Goal: Information Seeking & Learning: Learn about a topic

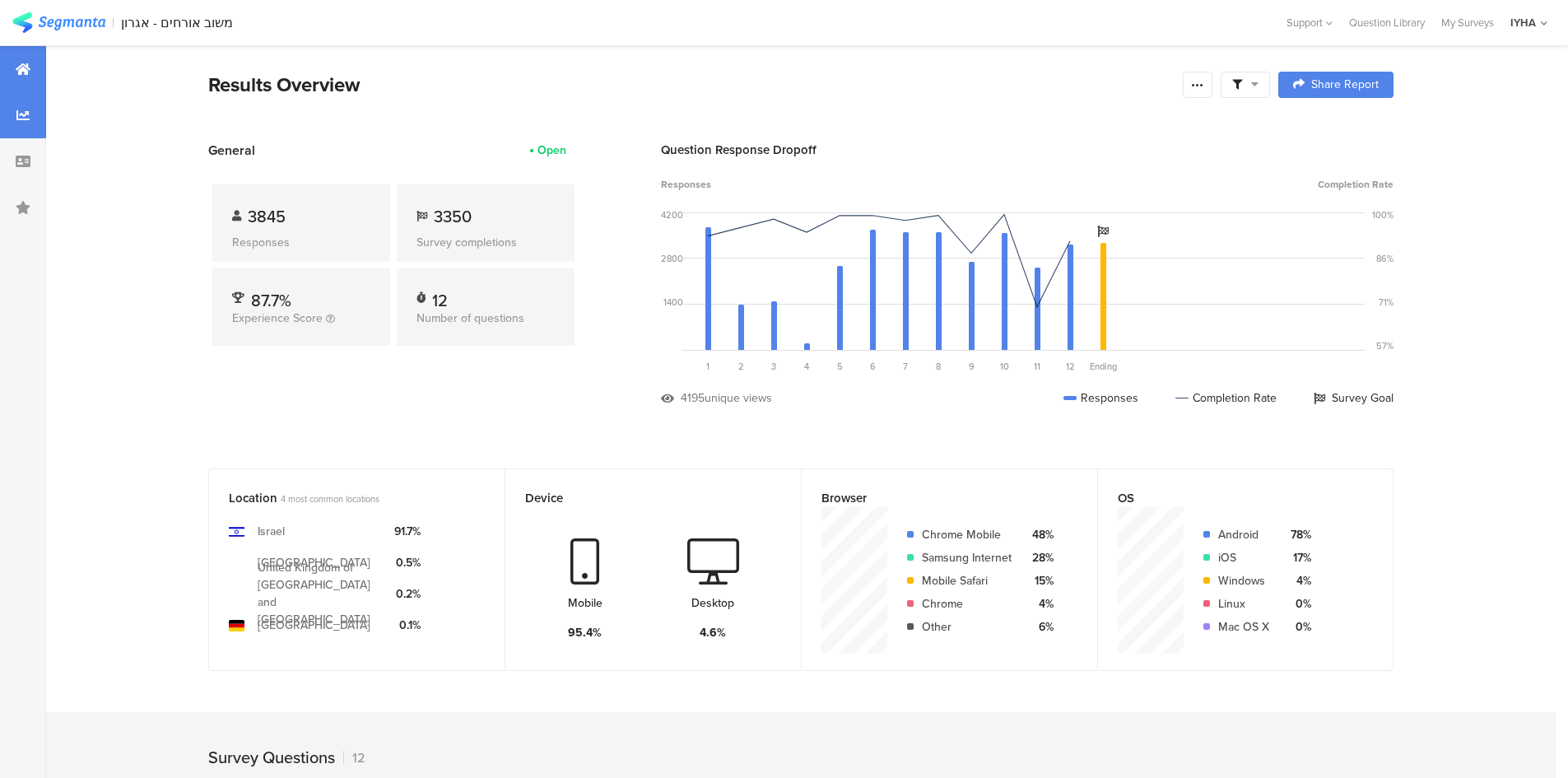
click at [24, 98] on div at bounding box center [22, 115] width 46 height 46
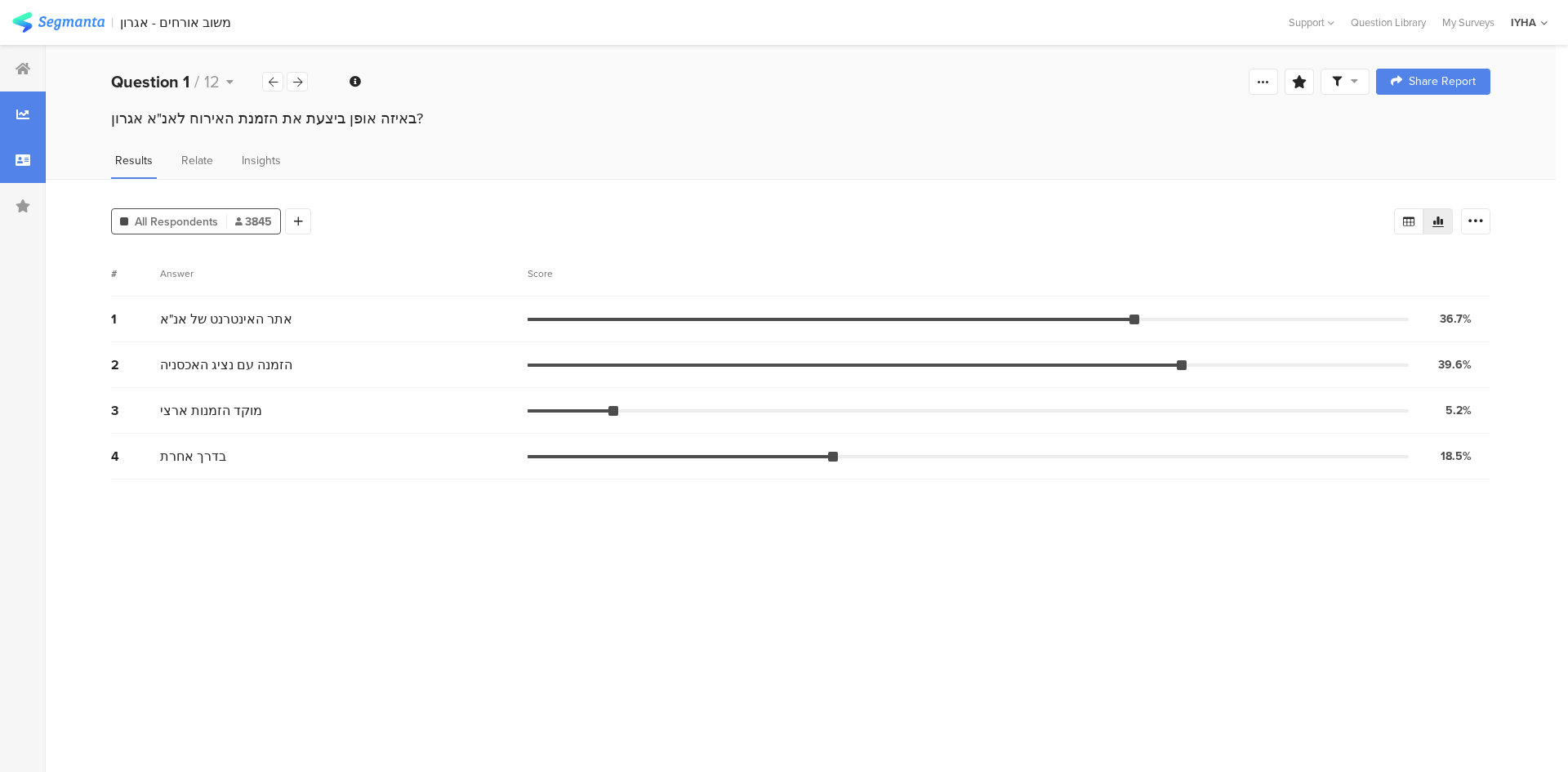
click at [27, 149] on div at bounding box center [22, 159] width 45 height 45
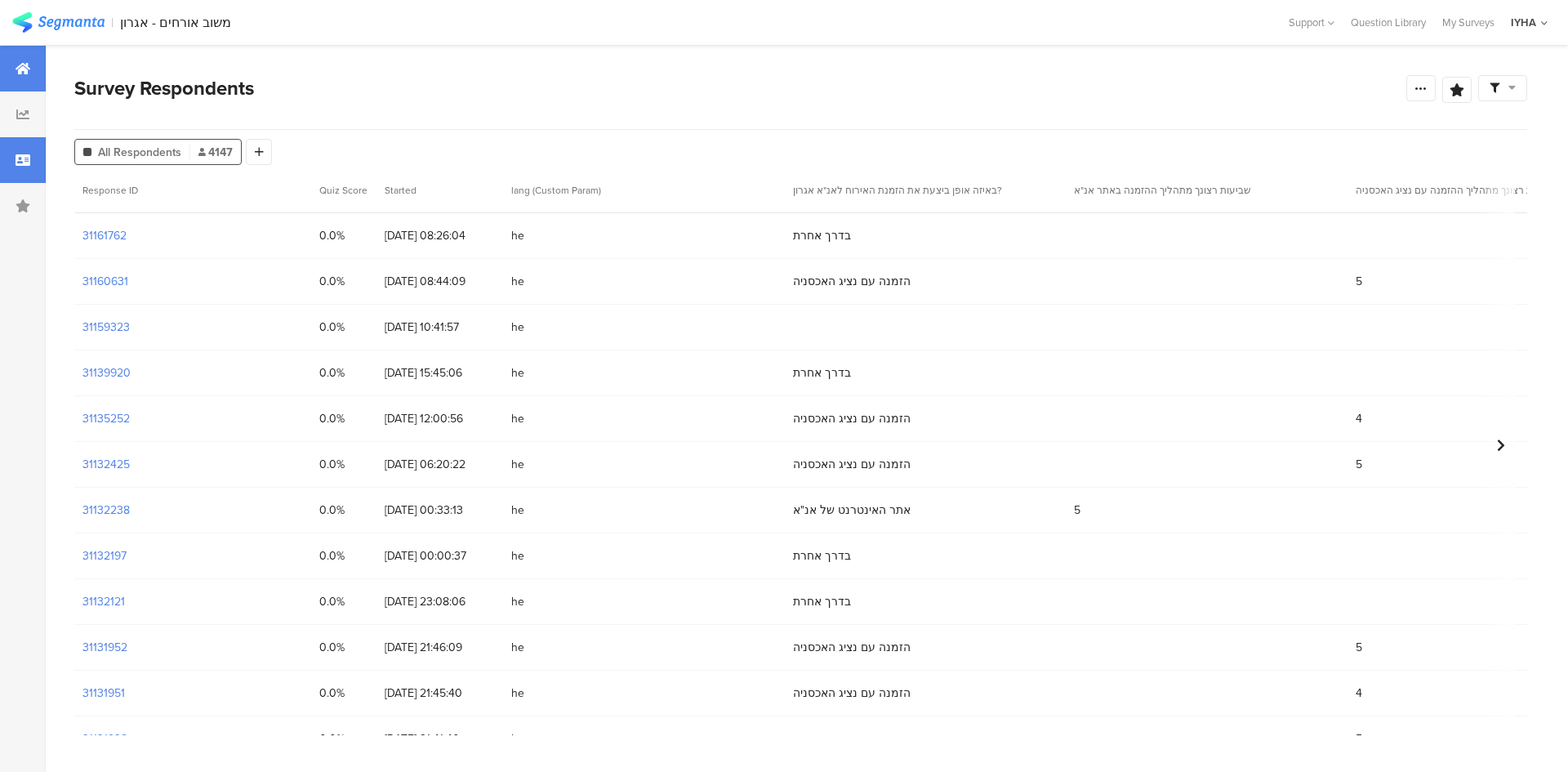
click at [19, 62] on icon at bounding box center [22, 69] width 14 height 14
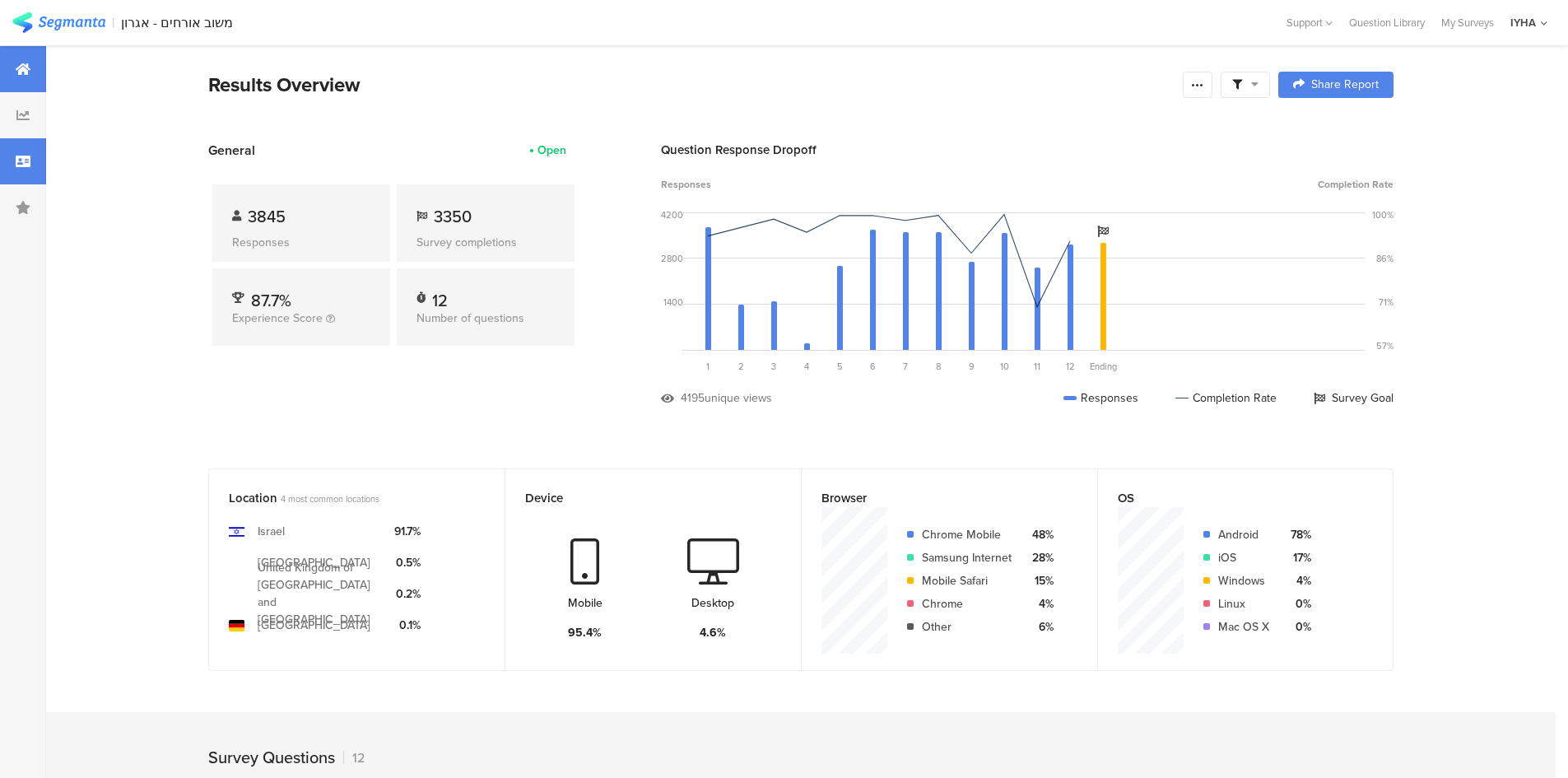
click at [26, 147] on div at bounding box center [22, 161] width 46 height 46
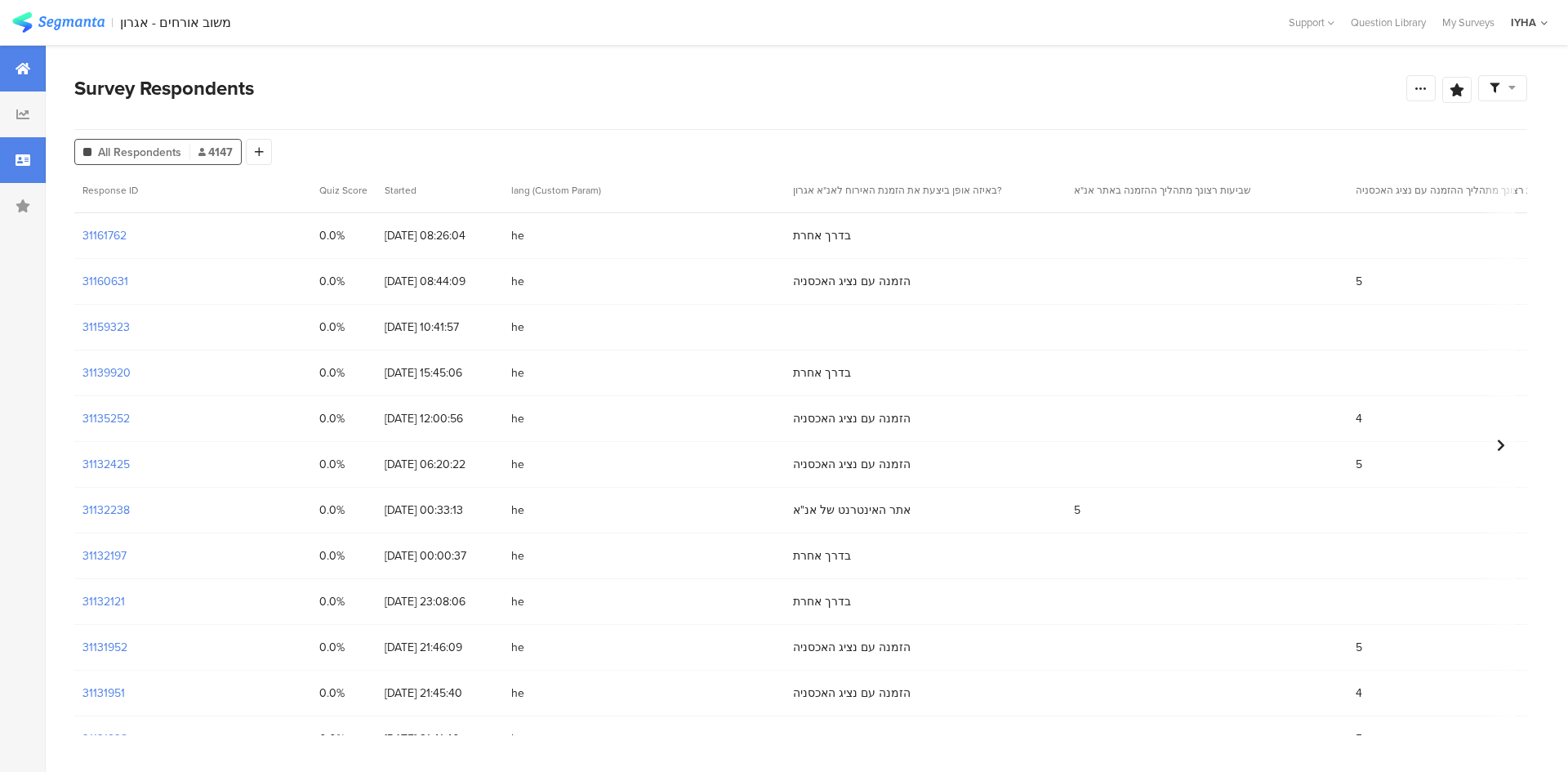
click at [25, 67] on div at bounding box center [22, 68] width 45 height 45
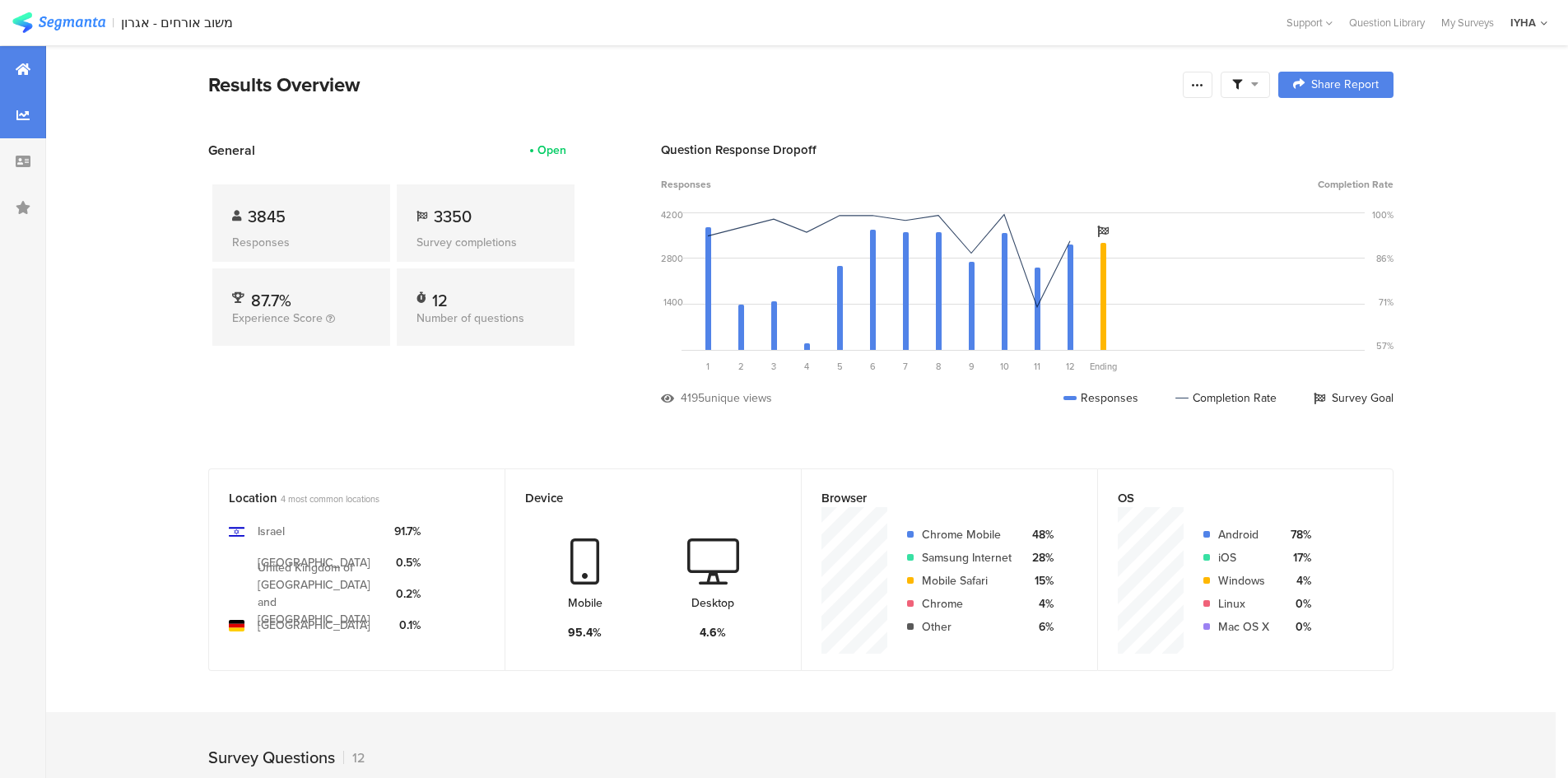
click at [25, 130] on div at bounding box center [22, 115] width 46 height 46
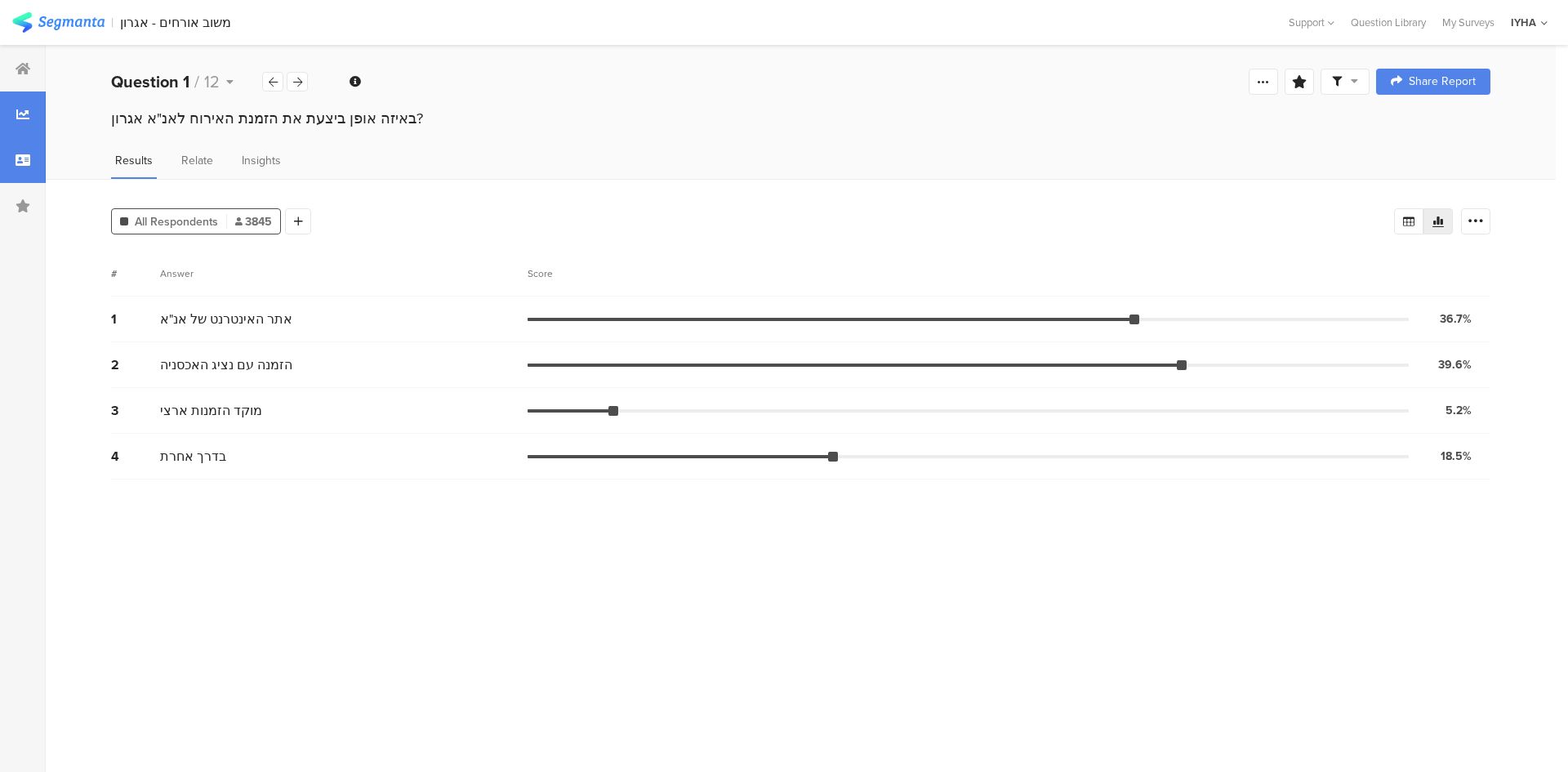
drag, startPoint x: 18, startPoint y: 156, endPoint x: 11, endPoint y: 156, distance: 7.0
click at [11, 156] on div at bounding box center [22, 159] width 45 height 45
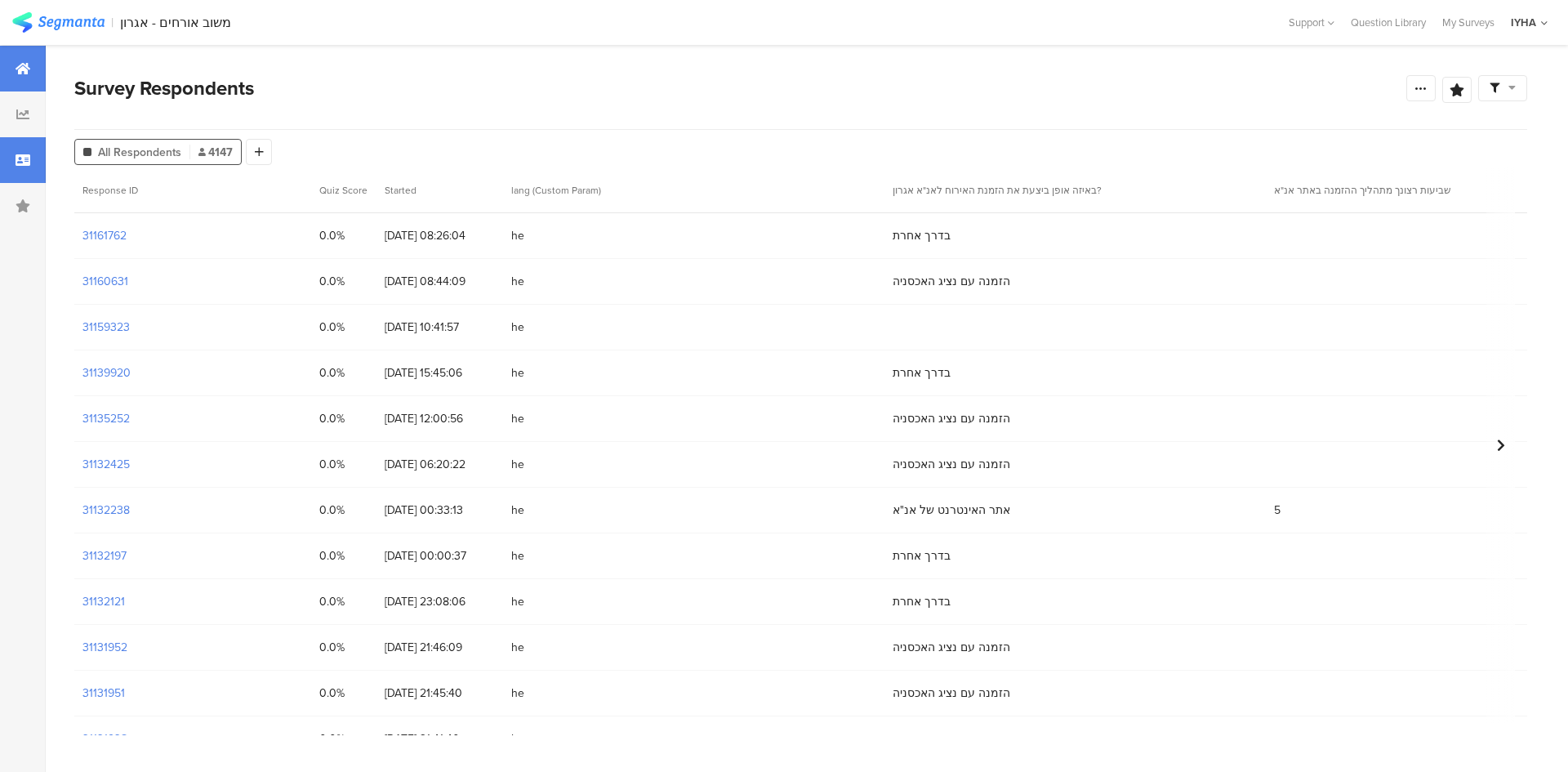
click at [22, 63] on icon at bounding box center [22, 69] width 14 height 14
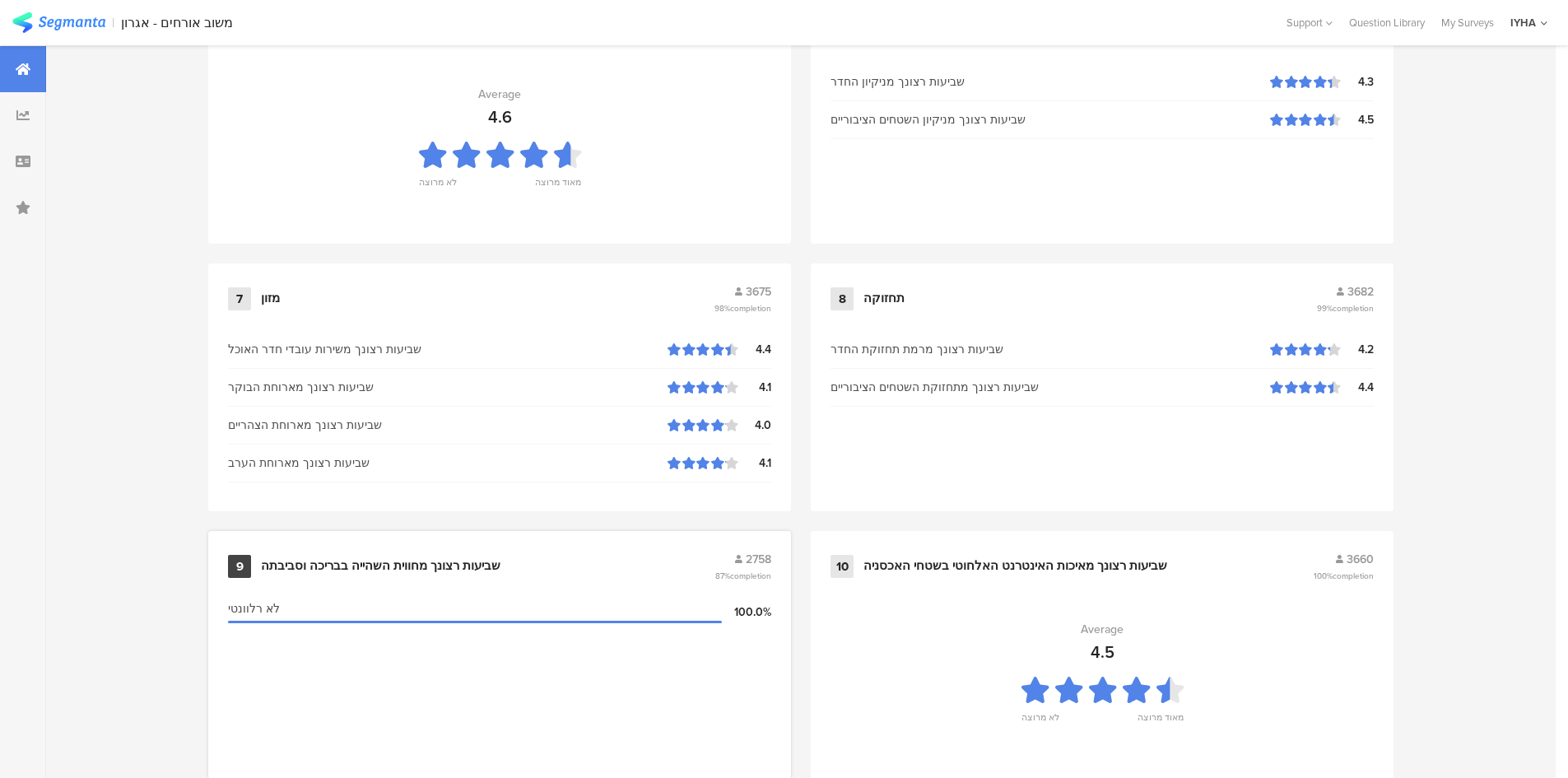
scroll to position [1636, 0]
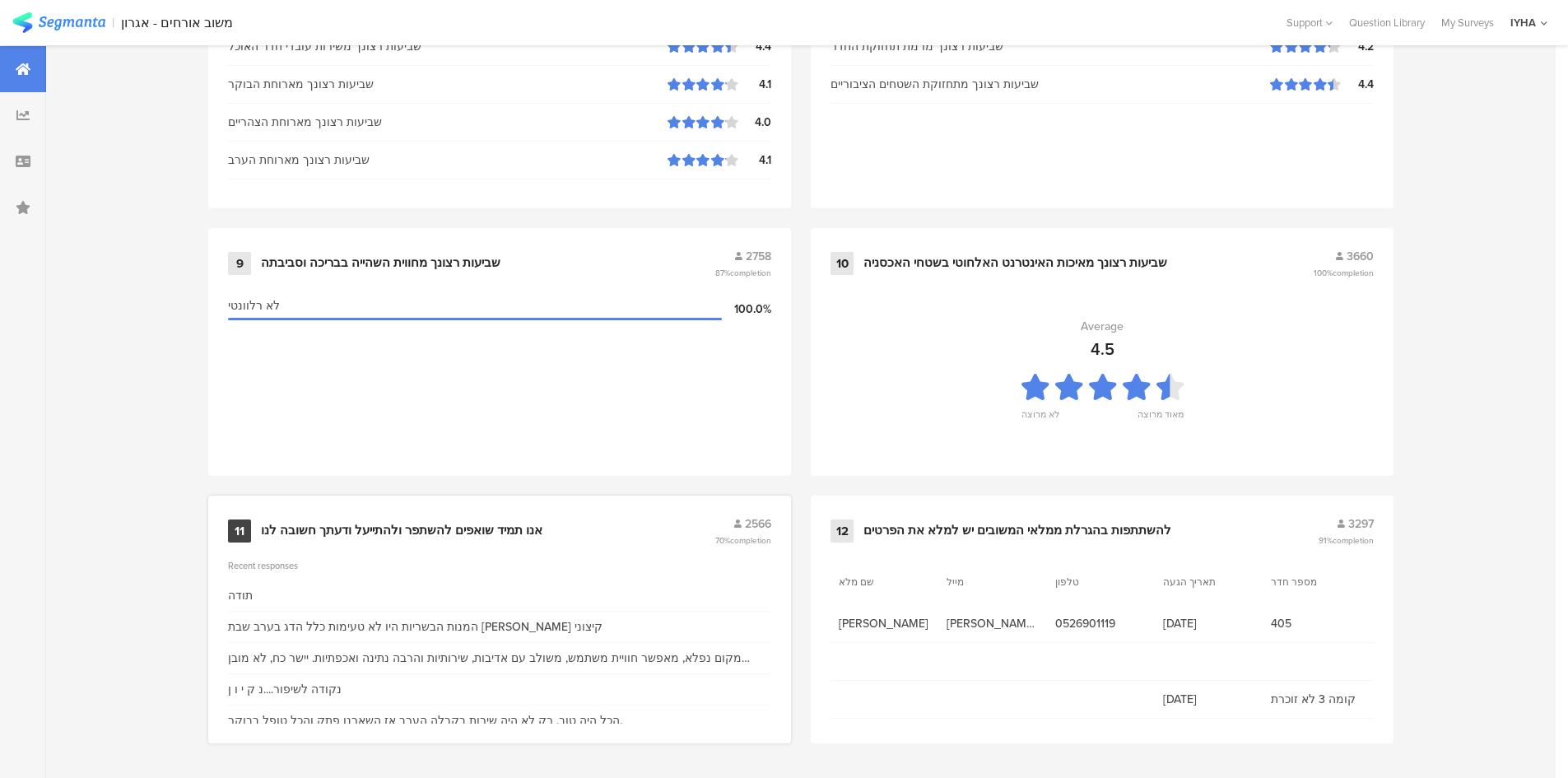
click at [461, 523] on div "אנו תמיד שואפים להשתפר ולהתייעל ודעתך חשובה לנו" at bounding box center [401, 531] width 281 height 17
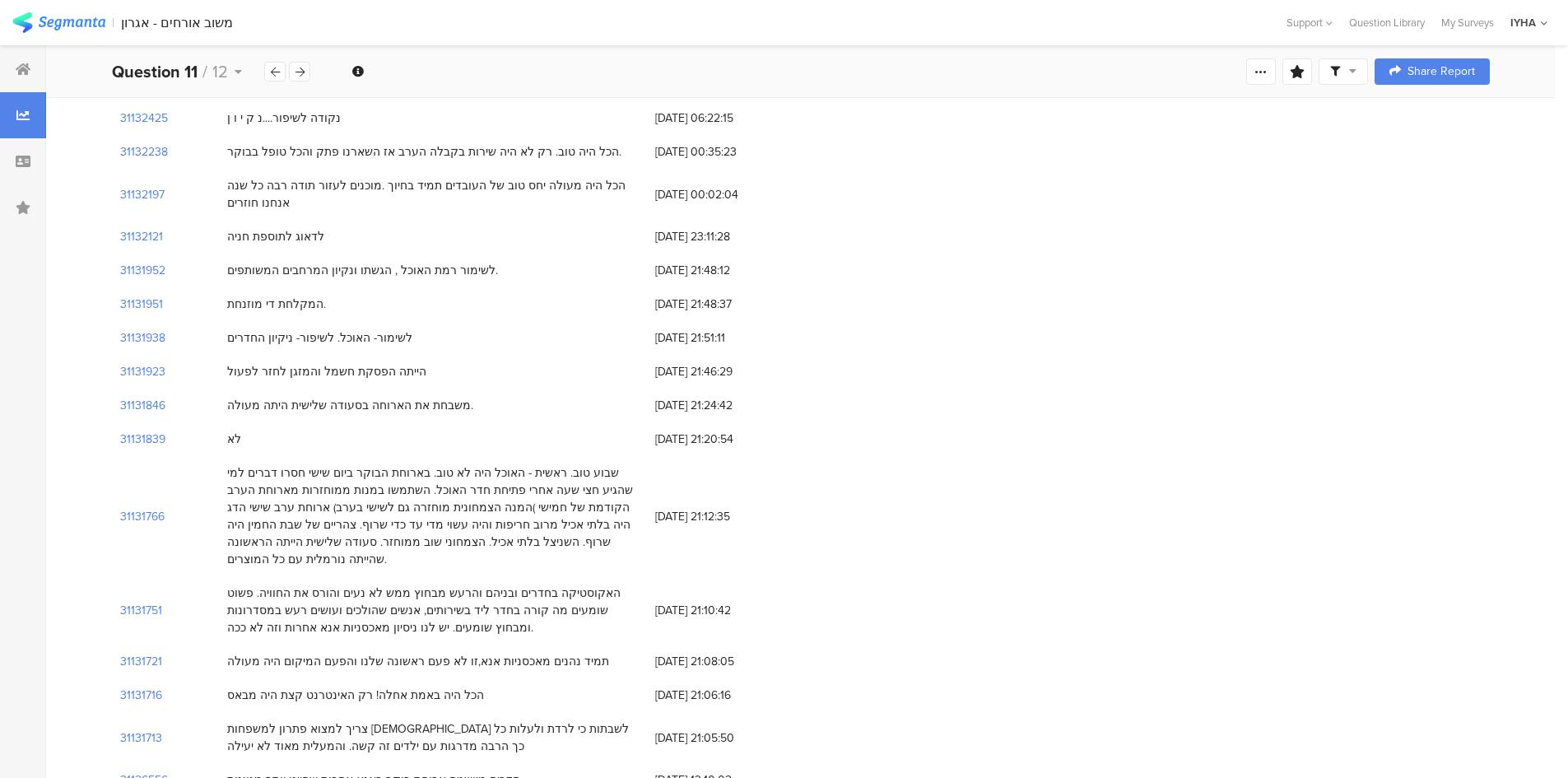
scroll to position [288, 0]
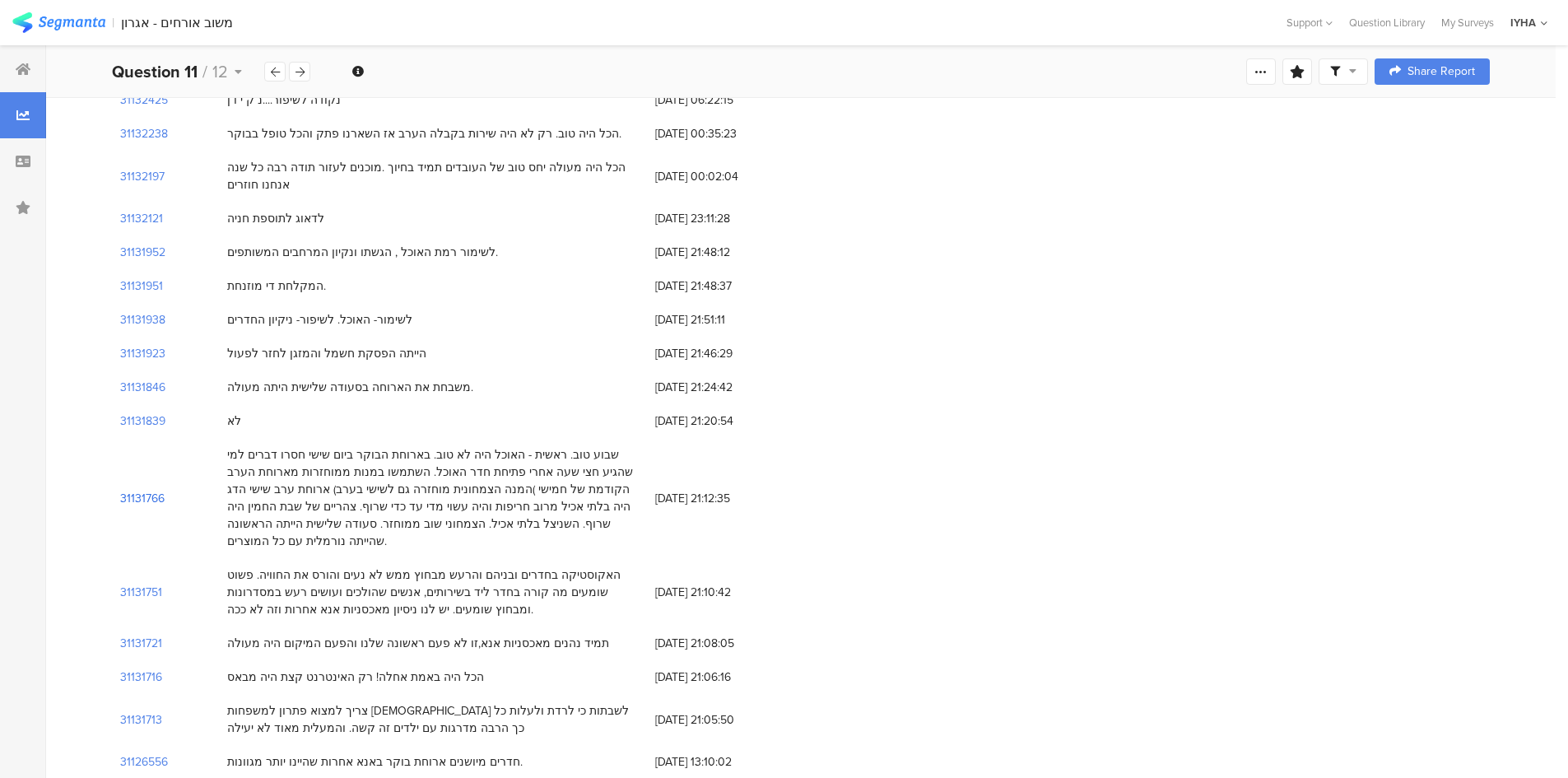
click at [150, 491] on section "31131766" at bounding box center [142, 499] width 45 height 18
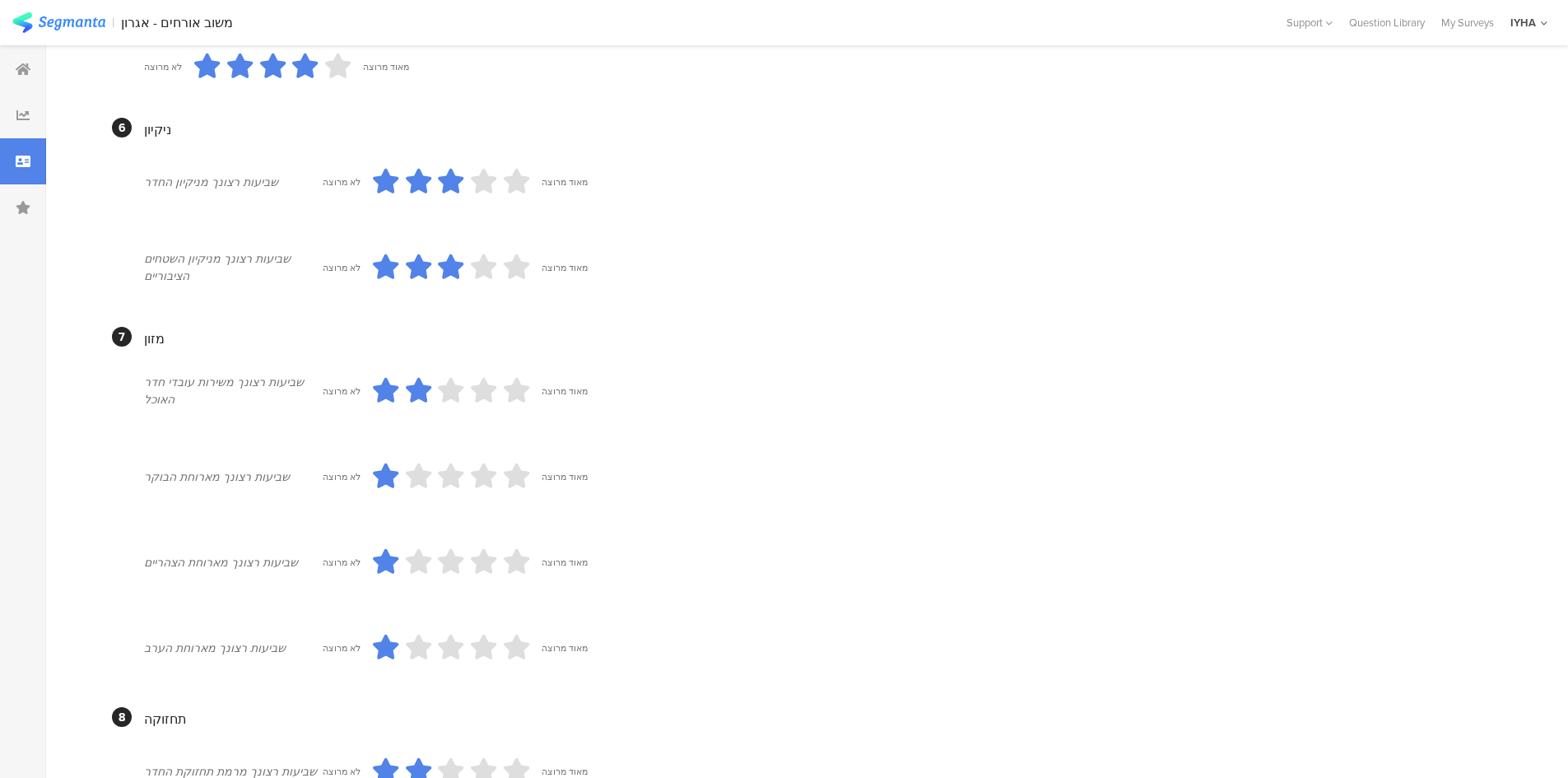
scroll to position [603, 0]
